Goal: Check status

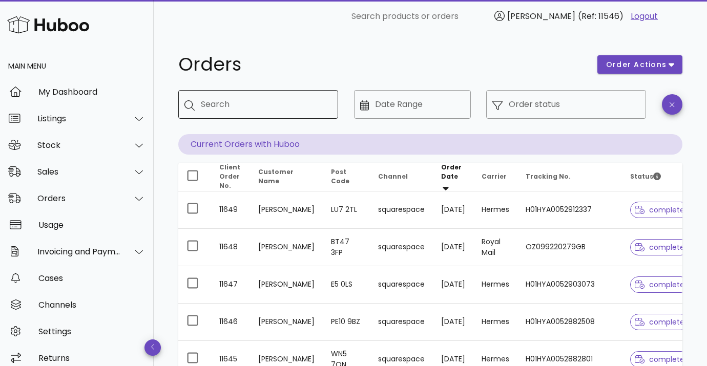
scroll to position [9, 0]
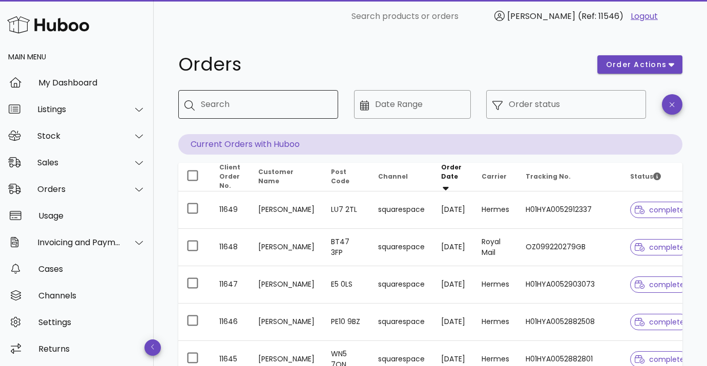
click at [244, 115] on div "Search" at bounding box center [265, 104] width 129 height 29
type input "****"
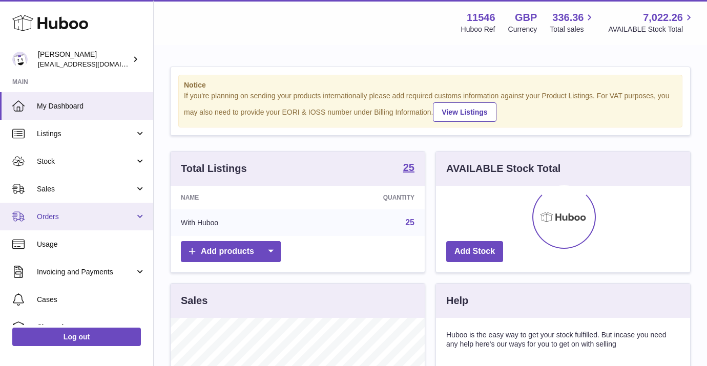
click at [51, 219] on span "Orders" at bounding box center [86, 217] width 98 height 10
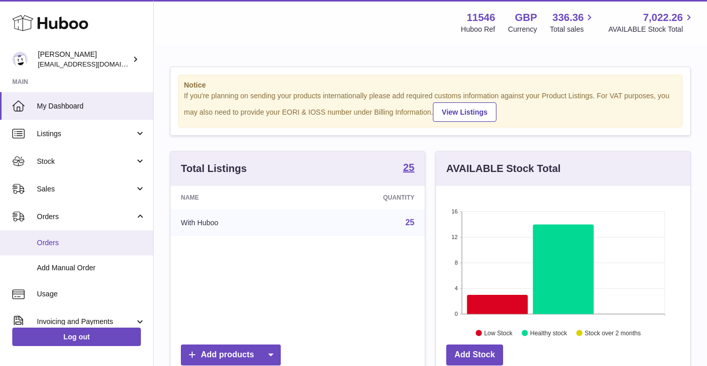
click at [55, 237] on link "Orders" at bounding box center [76, 243] width 153 height 25
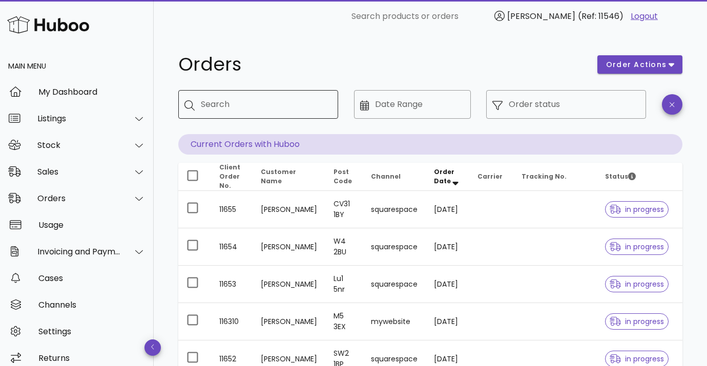
click at [230, 103] on input "Search" at bounding box center [265, 104] width 129 height 16
type input "*****"
click at [522, 89] on div "​ Order status" at bounding box center [566, 112] width 172 height 56
click at [519, 104] on input "Order status" at bounding box center [574, 104] width 131 height 16
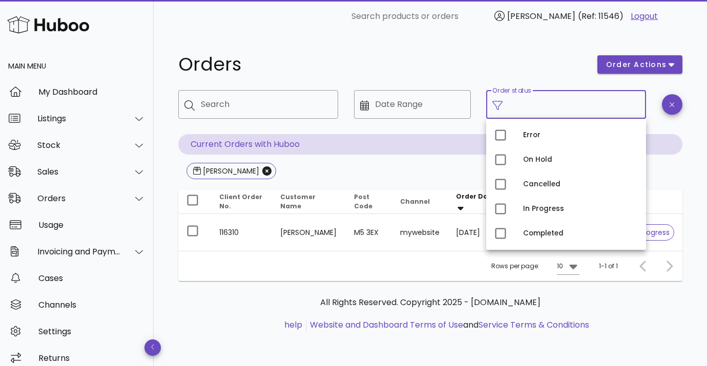
click at [311, 286] on div "All Rights Reserved. Copyright 2025 - huboo.co.uk help Website and Dashboard Te…" at bounding box center [430, 319] width 504 height 77
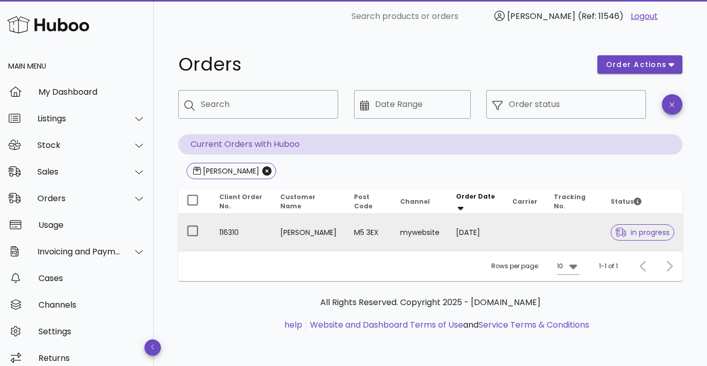
click at [338, 238] on td "Marie Smith" at bounding box center [309, 232] width 74 height 37
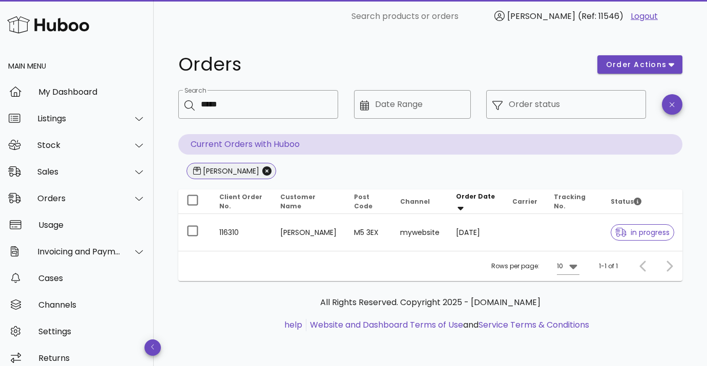
click at [237, 173] on span "marie" at bounding box center [231, 171] width 90 height 16
click at [262, 172] on icon "Close" at bounding box center [266, 170] width 9 height 9
click at [262, 166] on button "Close" at bounding box center [266, 170] width 9 height 9
